Goal: Information Seeking & Learning: Learn about a topic

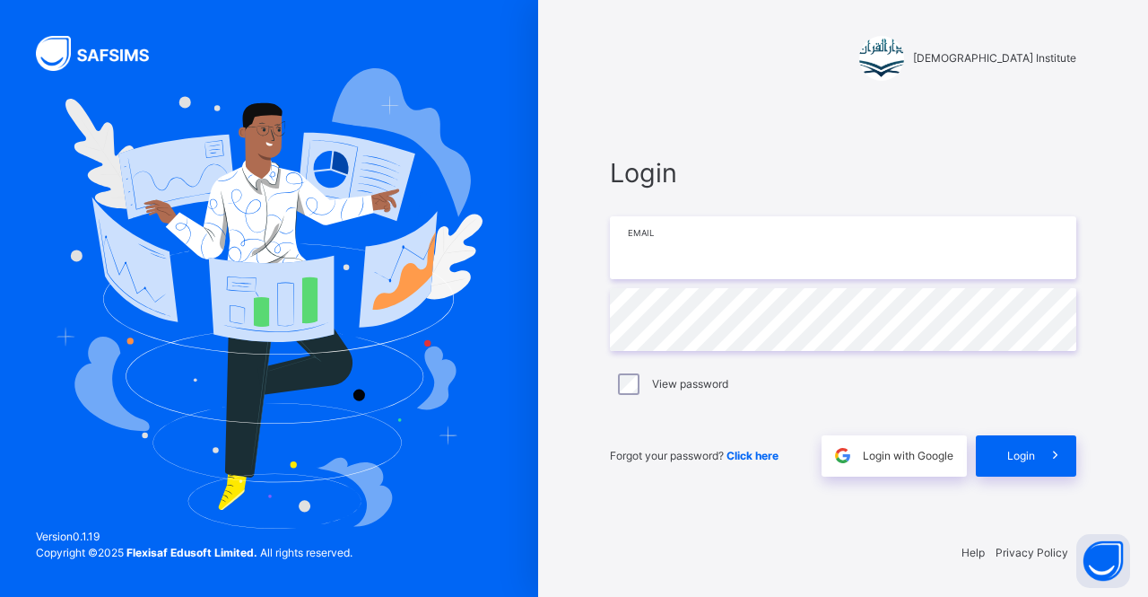
click at [716, 257] on input "email" at bounding box center [843, 247] width 467 height 63
type input "**********"
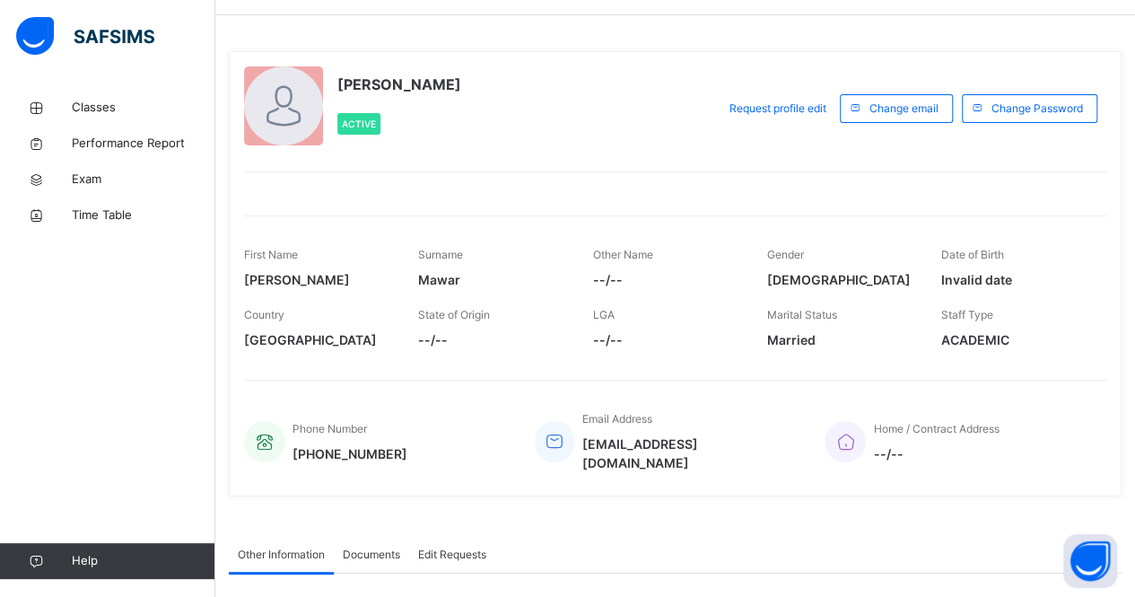
scroll to position [25, 0]
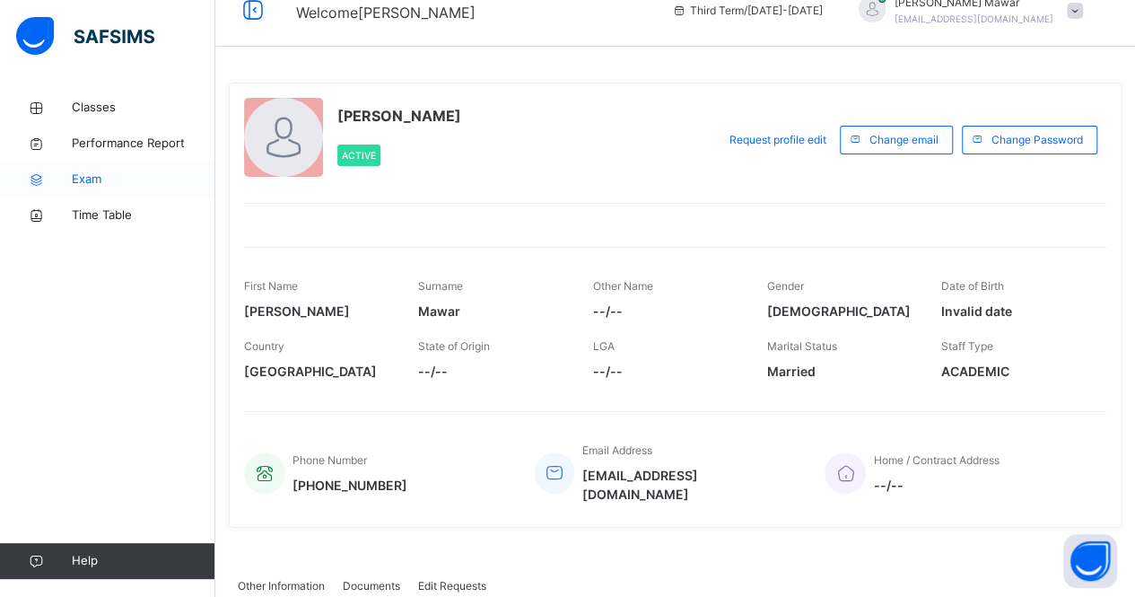
click at [103, 175] on span "Exam" at bounding box center [144, 179] width 144 height 18
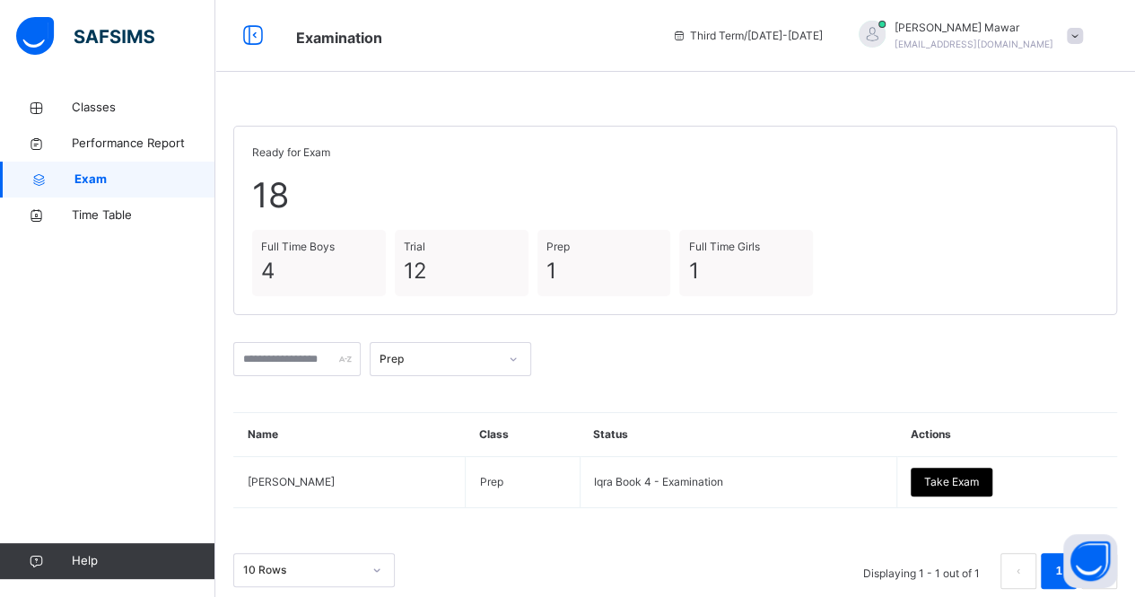
click at [445, 375] on div "Prep" at bounding box center [675, 359] width 884 height 52
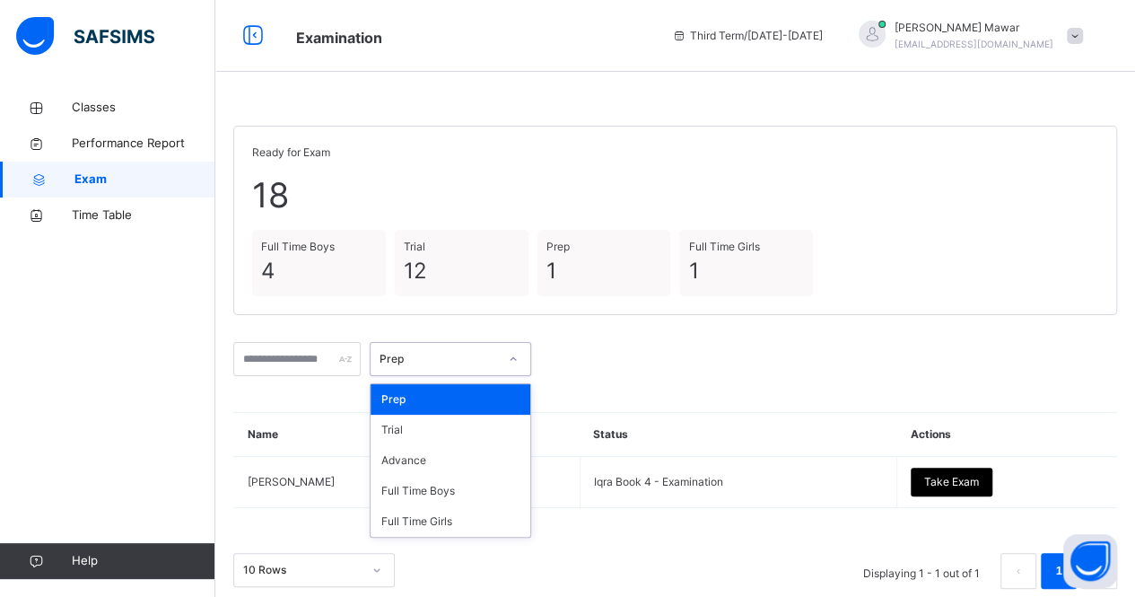
click at [449, 367] on div "Prep" at bounding box center [434, 359] width 126 height 28
click at [460, 496] on div "Full Time Boys" at bounding box center [451, 490] width 160 height 31
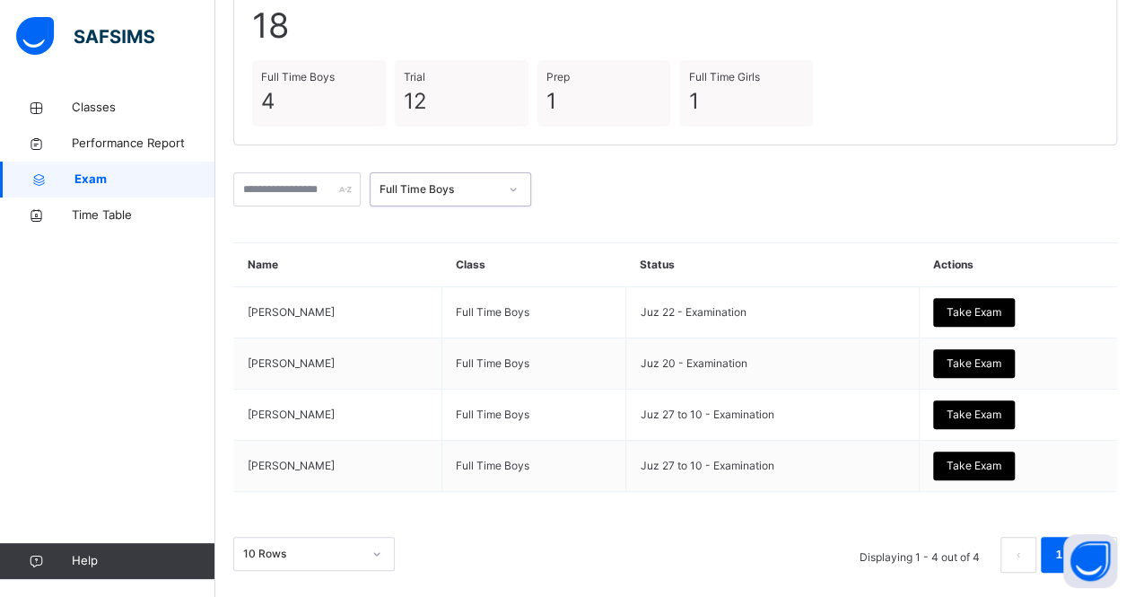
scroll to position [179, 0]
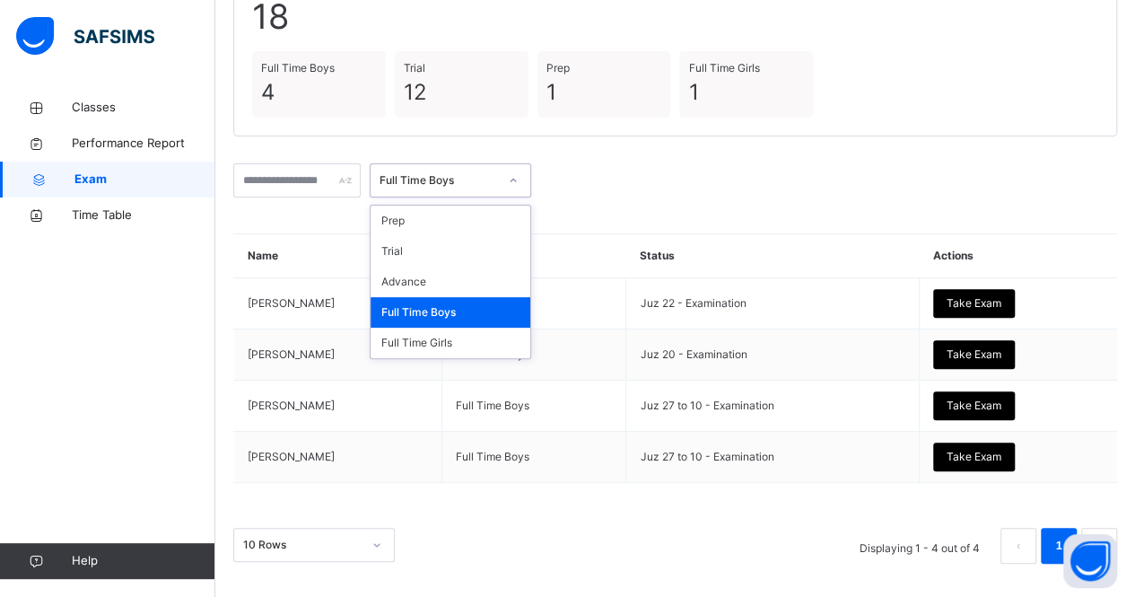
click at [469, 189] on div "Full Time Boys" at bounding box center [434, 181] width 126 height 28
click at [488, 335] on div "Full Time Girls" at bounding box center [451, 342] width 160 height 31
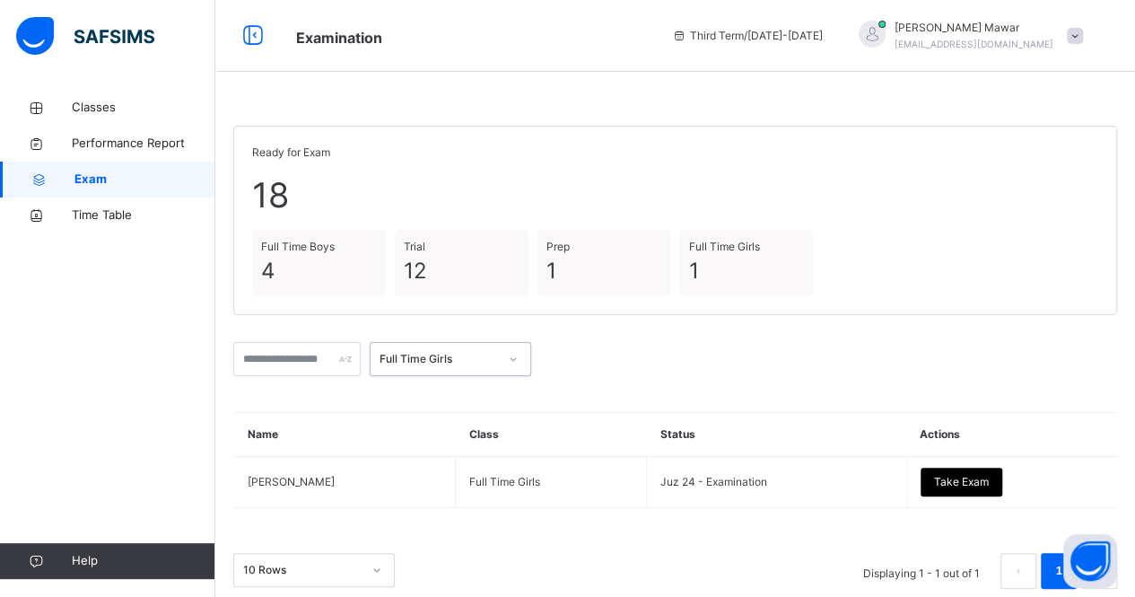
scroll to position [26, 0]
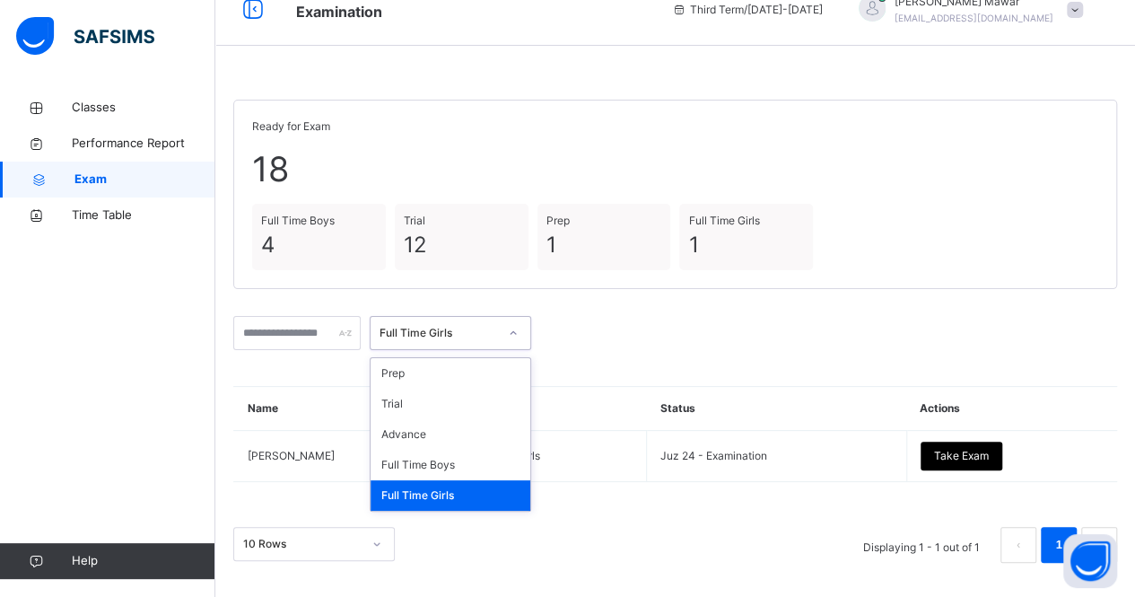
click at [490, 335] on div "Full Time Girls" at bounding box center [439, 333] width 118 height 16
click at [495, 406] on div "Trial" at bounding box center [451, 403] width 160 height 31
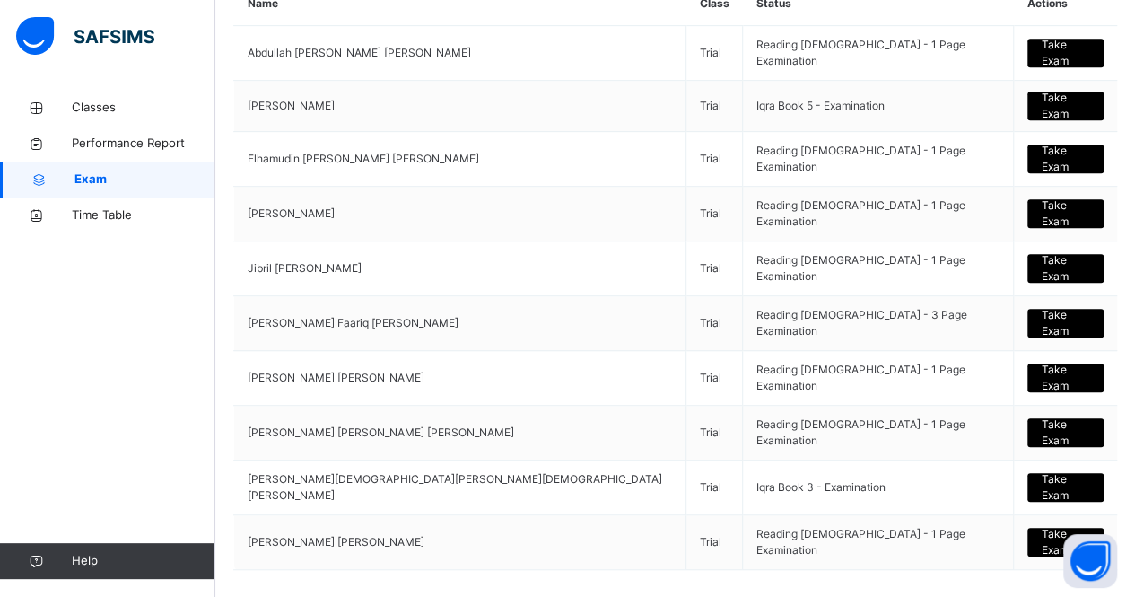
scroll to position [484, 0]
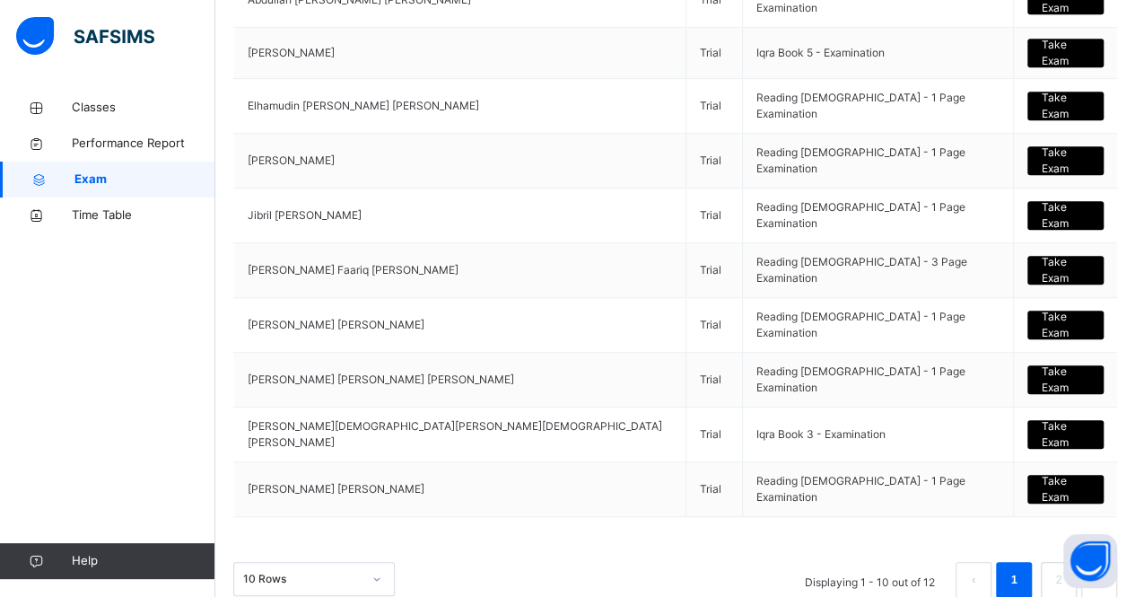
click at [1117, 562] on button "next page" at bounding box center [1099, 580] width 36 height 36
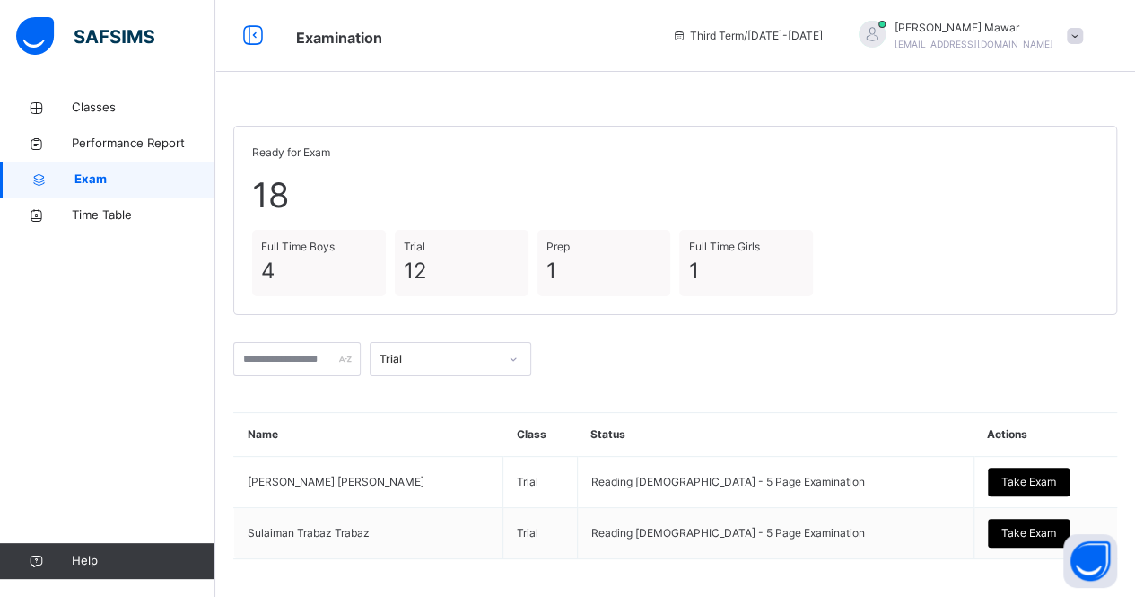
scroll to position [77, 0]
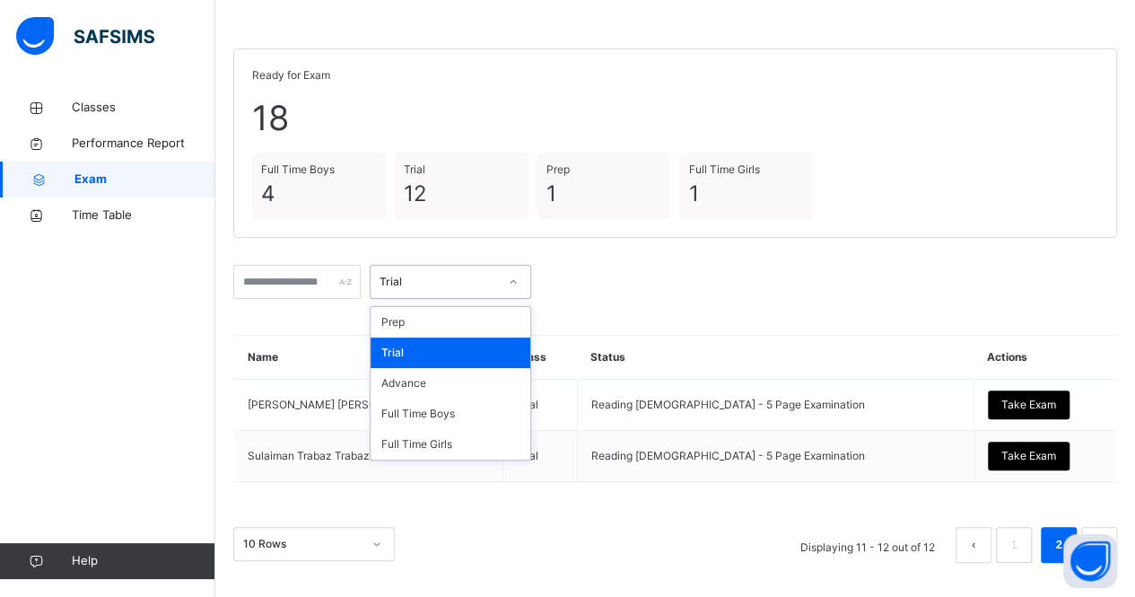
click at [498, 281] on div "Trial" at bounding box center [439, 282] width 118 height 16
click at [515, 383] on div "Advance" at bounding box center [451, 383] width 160 height 31
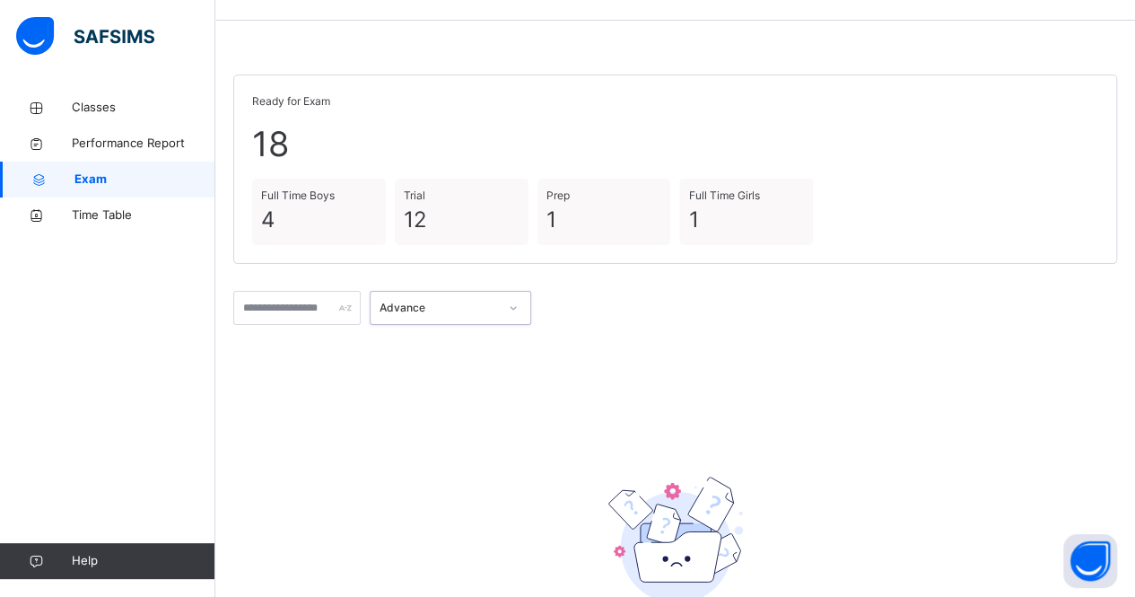
scroll to position [54, 0]
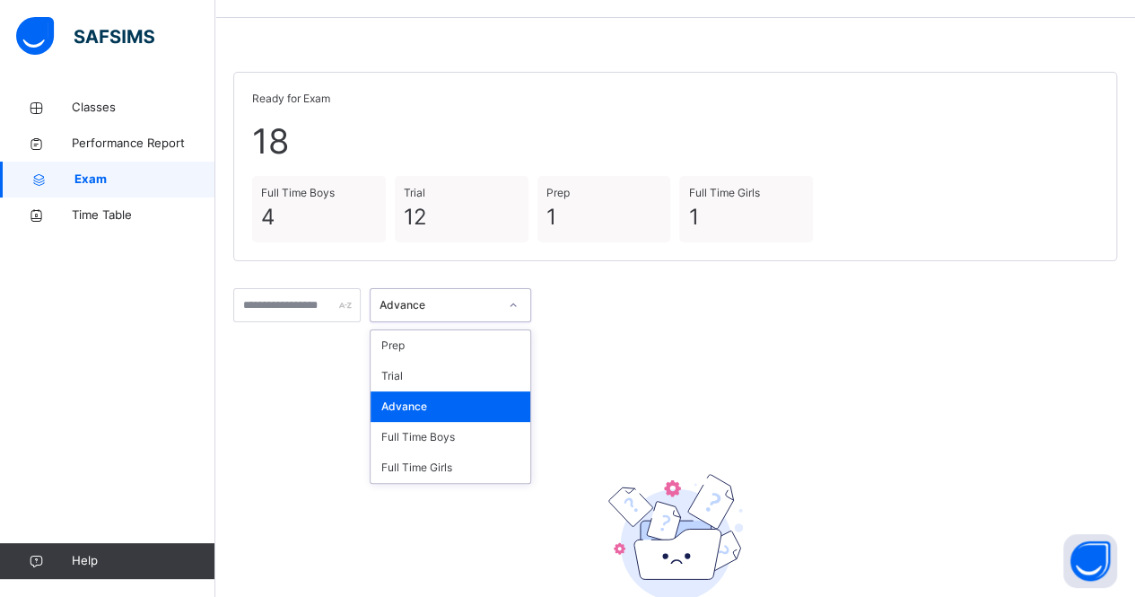
click at [498, 310] on div "Advance" at bounding box center [439, 305] width 118 height 16
click at [525, 433] on div "Full Time Boys" at bounding box center [451, 437] width 160 height 31
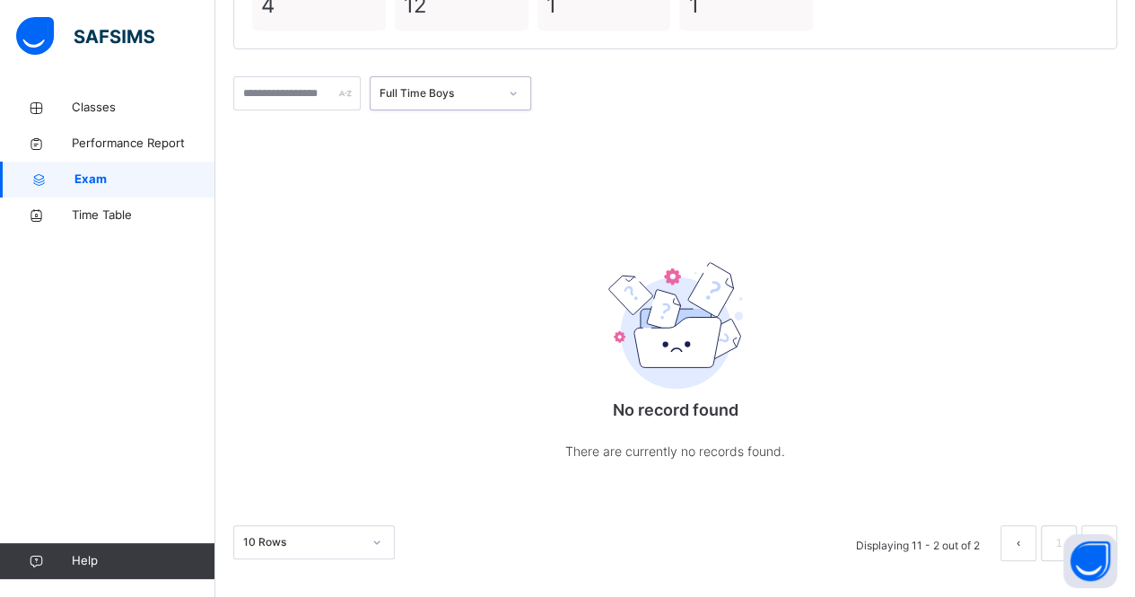
scroll to position [0, 0]
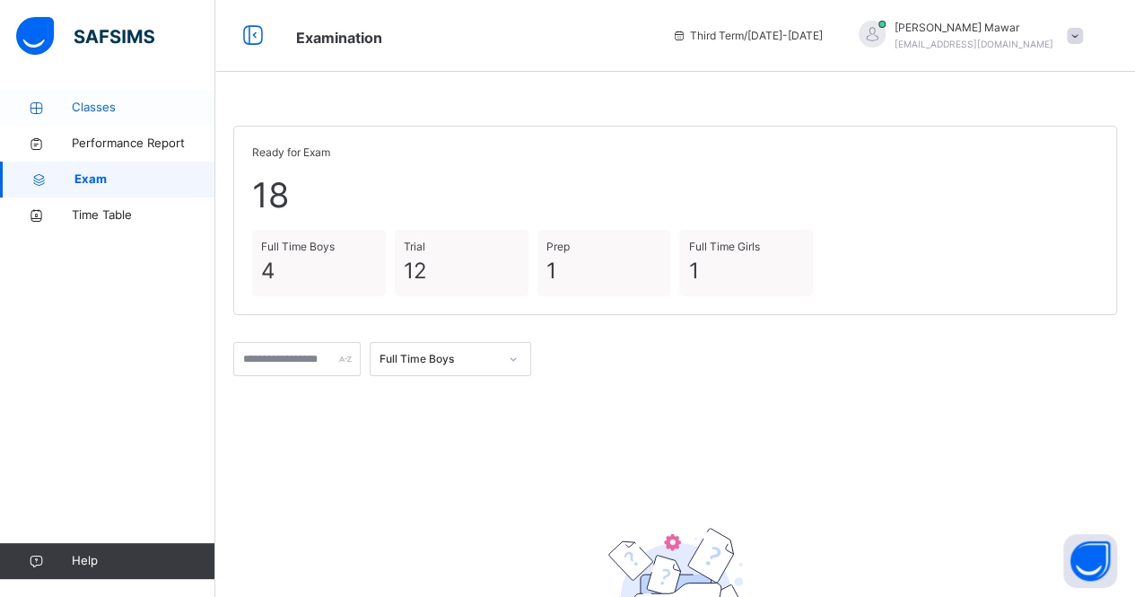
click at [158, 91] on link "Classes" at bounding box center [107, 108] width 215 height 36
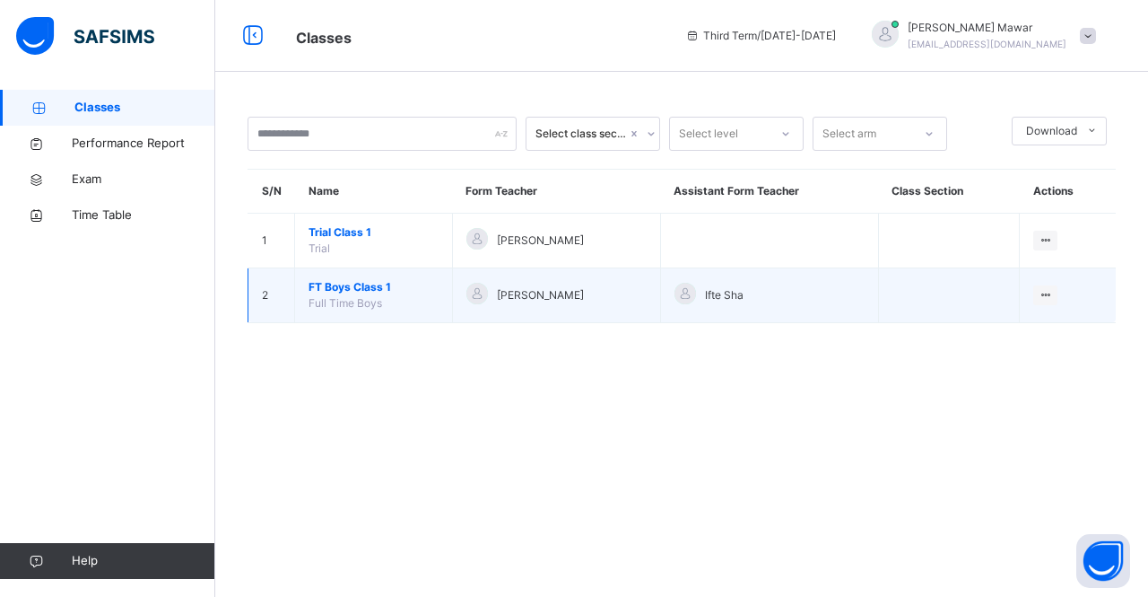
click at [354, 284] on span "FT Boys Class 1" at bounding box center [374, 287] width 130 height 16
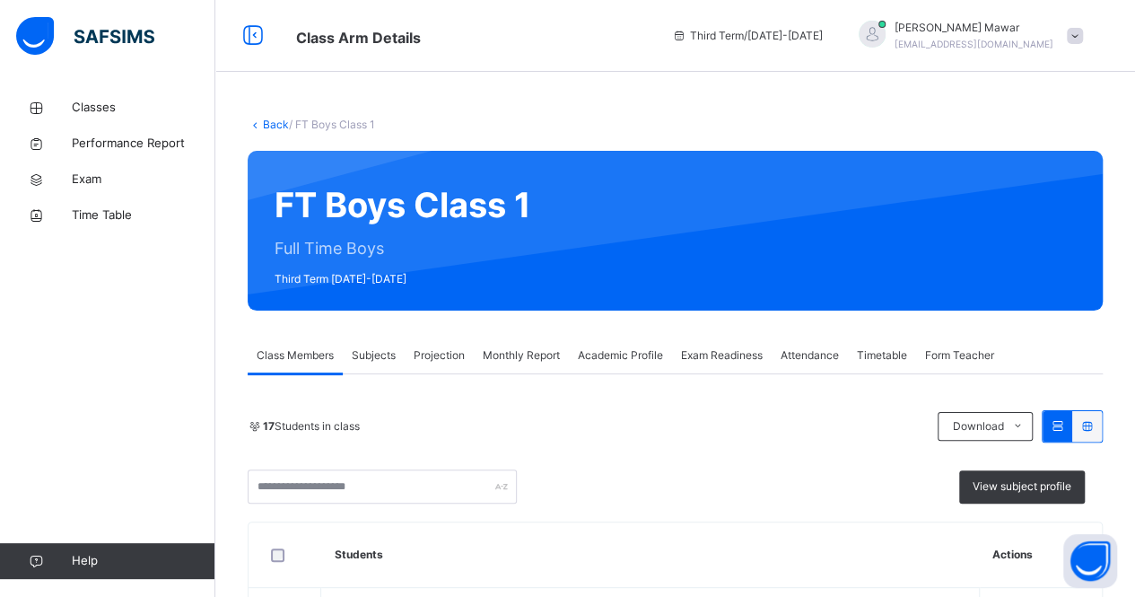
click at [807, 362] on span "Attendance" at bounding box center [810, 355] width 58 height 16
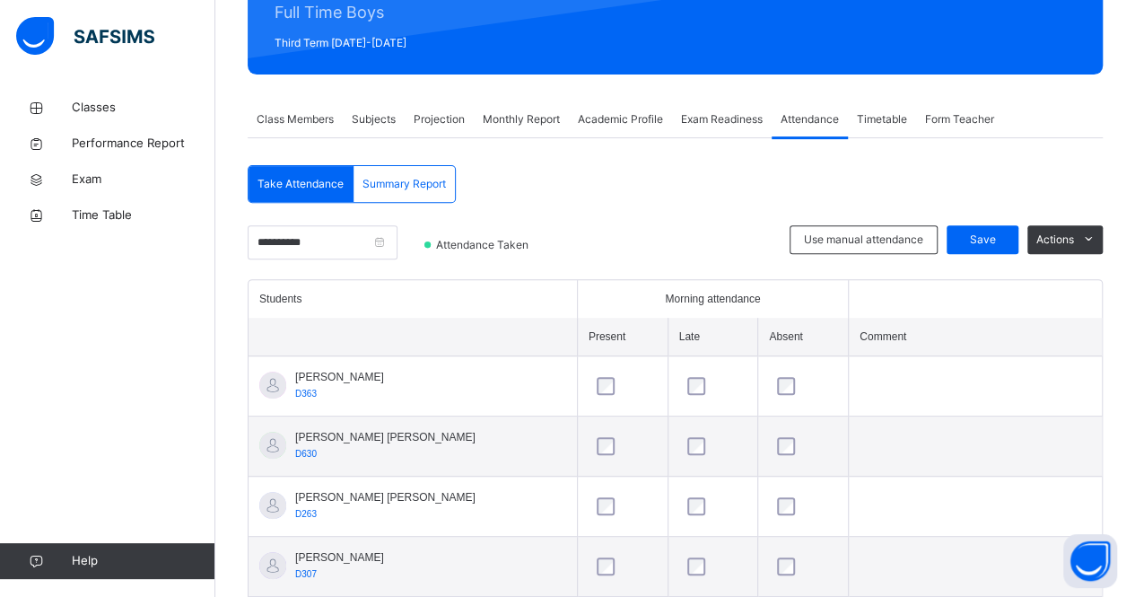
scroll to position [259, 0]
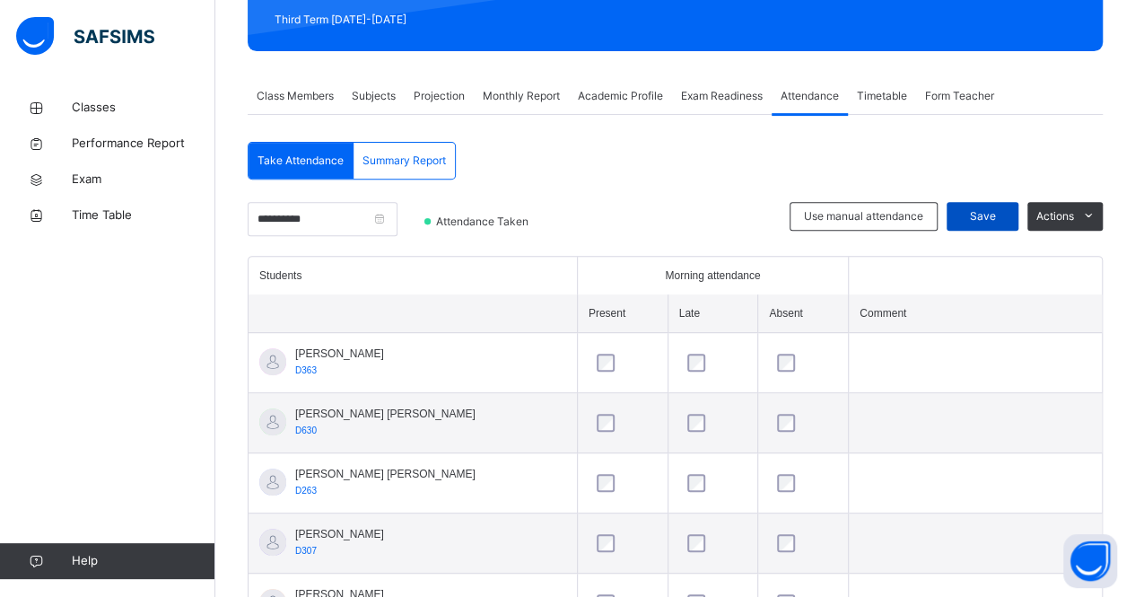
click at [993, 218] on span "Save" at bounding box center [982, 216] width 45 height 16
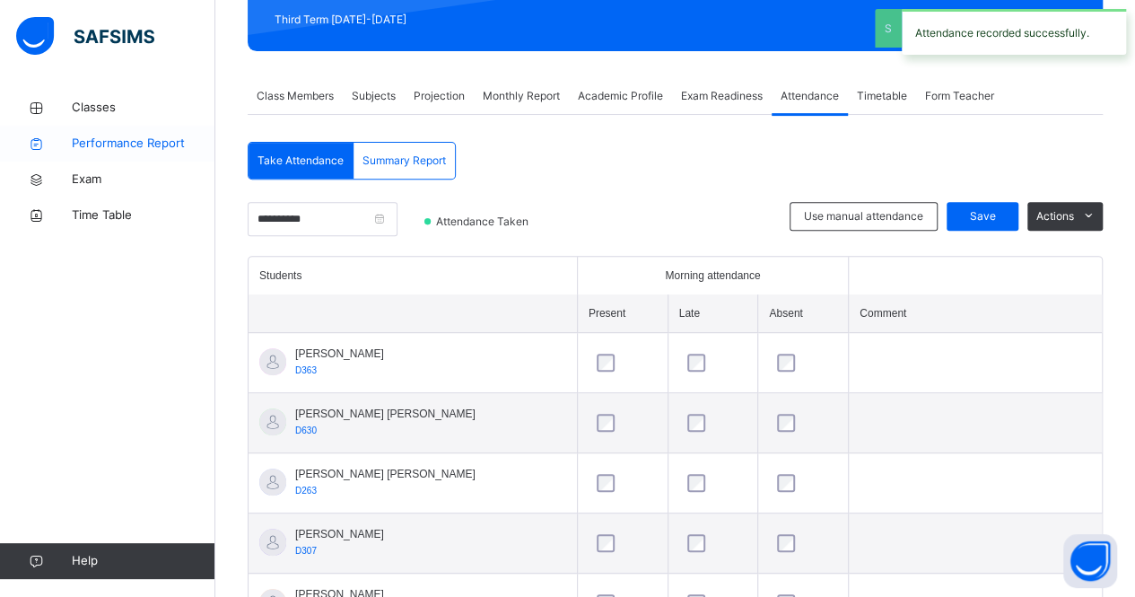
click at [93, 150] on span "Performance Report" at bounding box center [144, 144] width 144 height 18
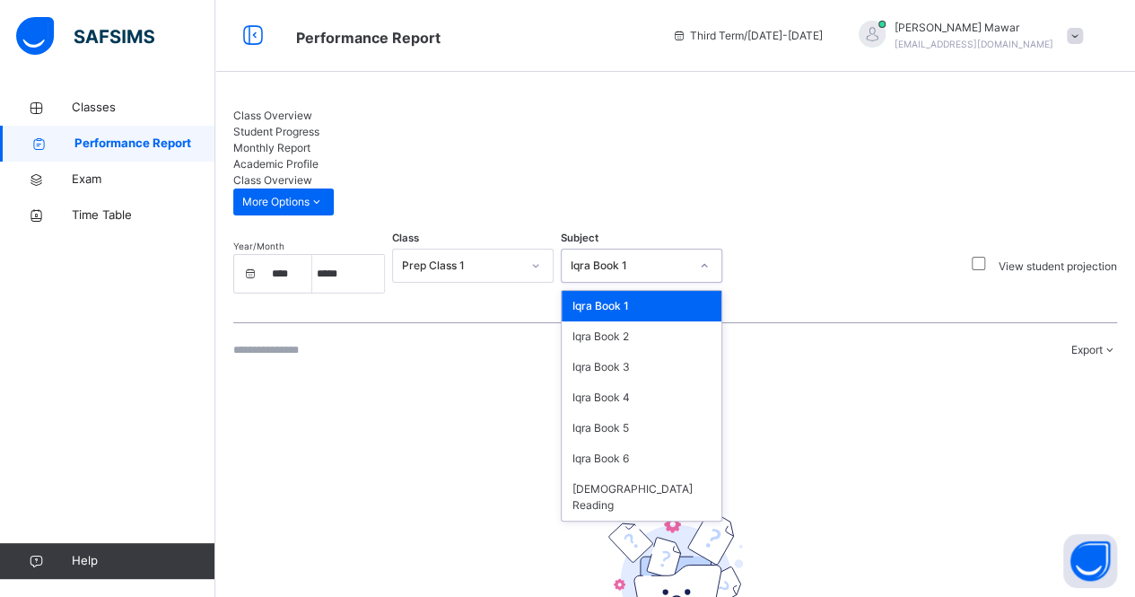
click at [602, 257] on div "Iqra Book 1" at bounding box center [630, 265] width 118 height 16
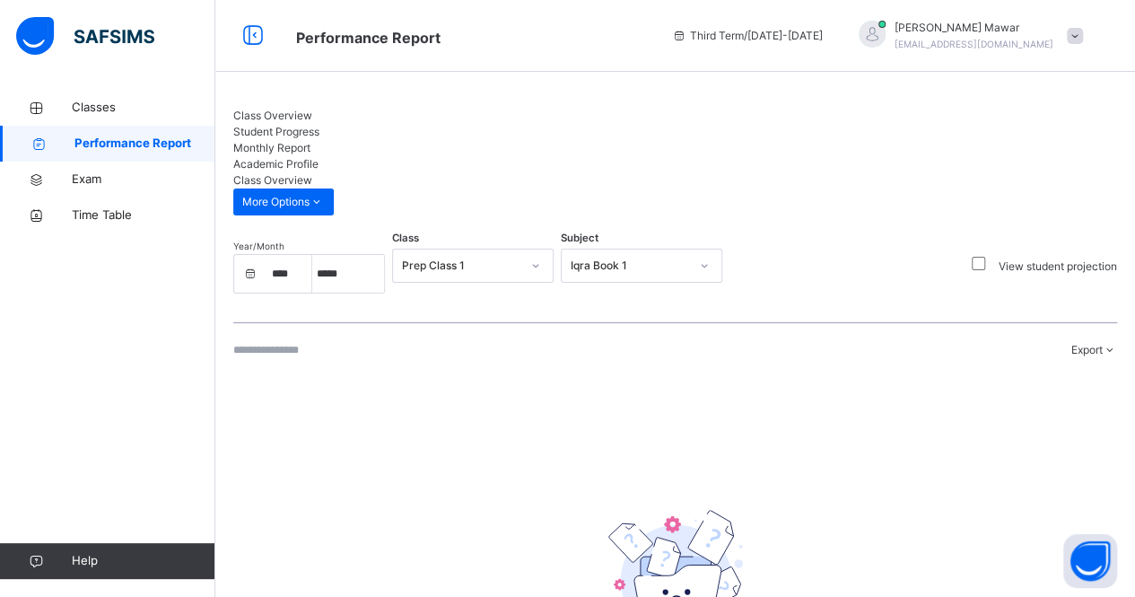
click at [825, 150] on div "Class Overview Student Progress Monthly Report Academic Profile Class Overview …" at bounding box center [675, 438] width 884 height 660
click at [96, 106] on span "Classes" at bounding box center [144, 108] width 144 height 18
